Goal: Task Accomplishment & Management: Complete application form

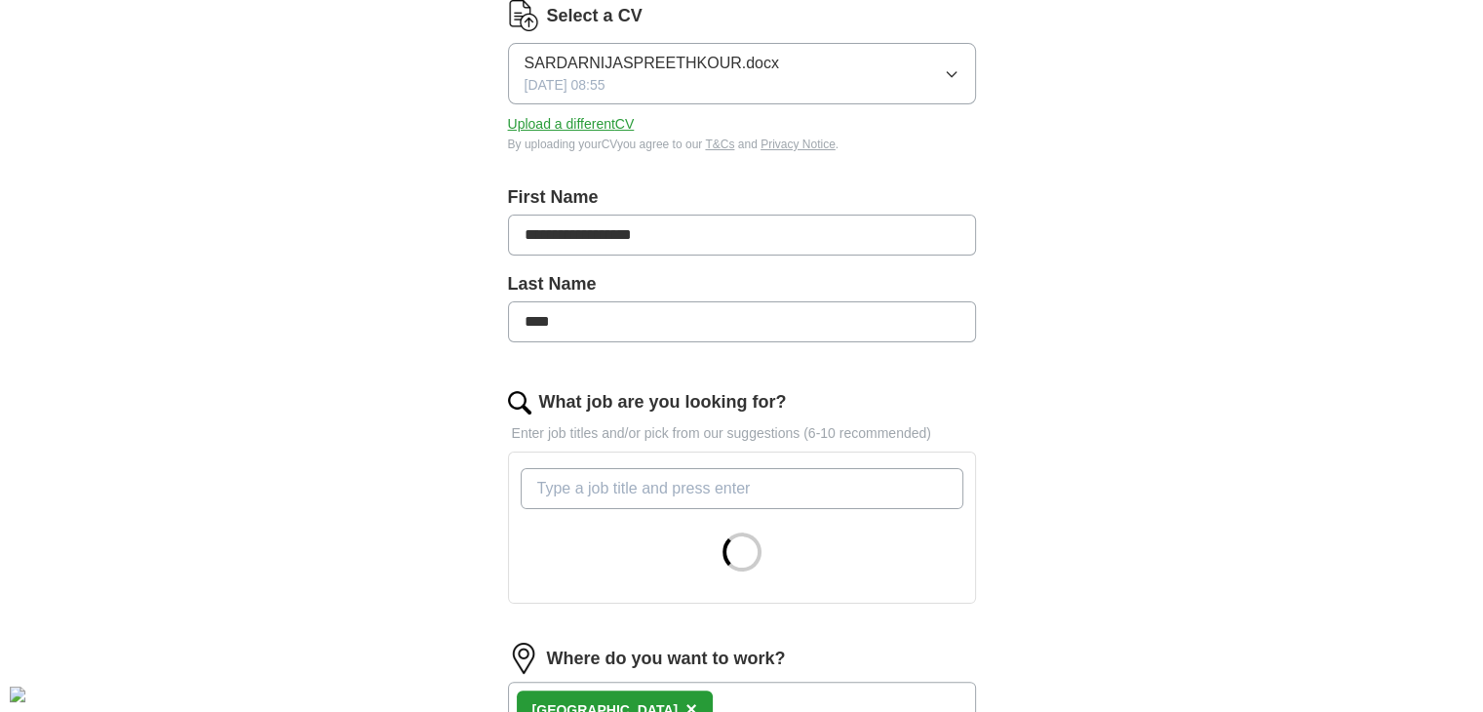
scroll to position [292, 0]
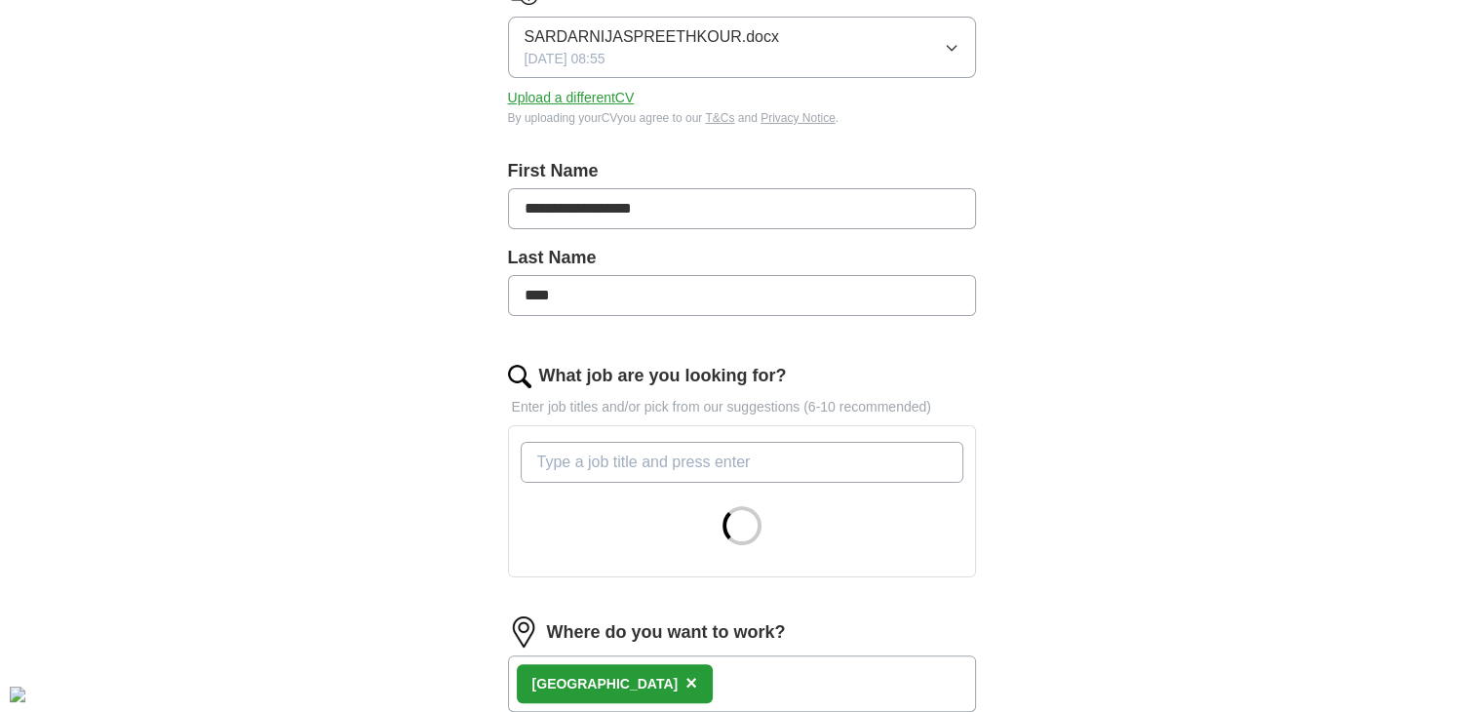
click at [663, 462] on input "What job are you looking for?" at bounding box center [742, 462] width 443 height 41
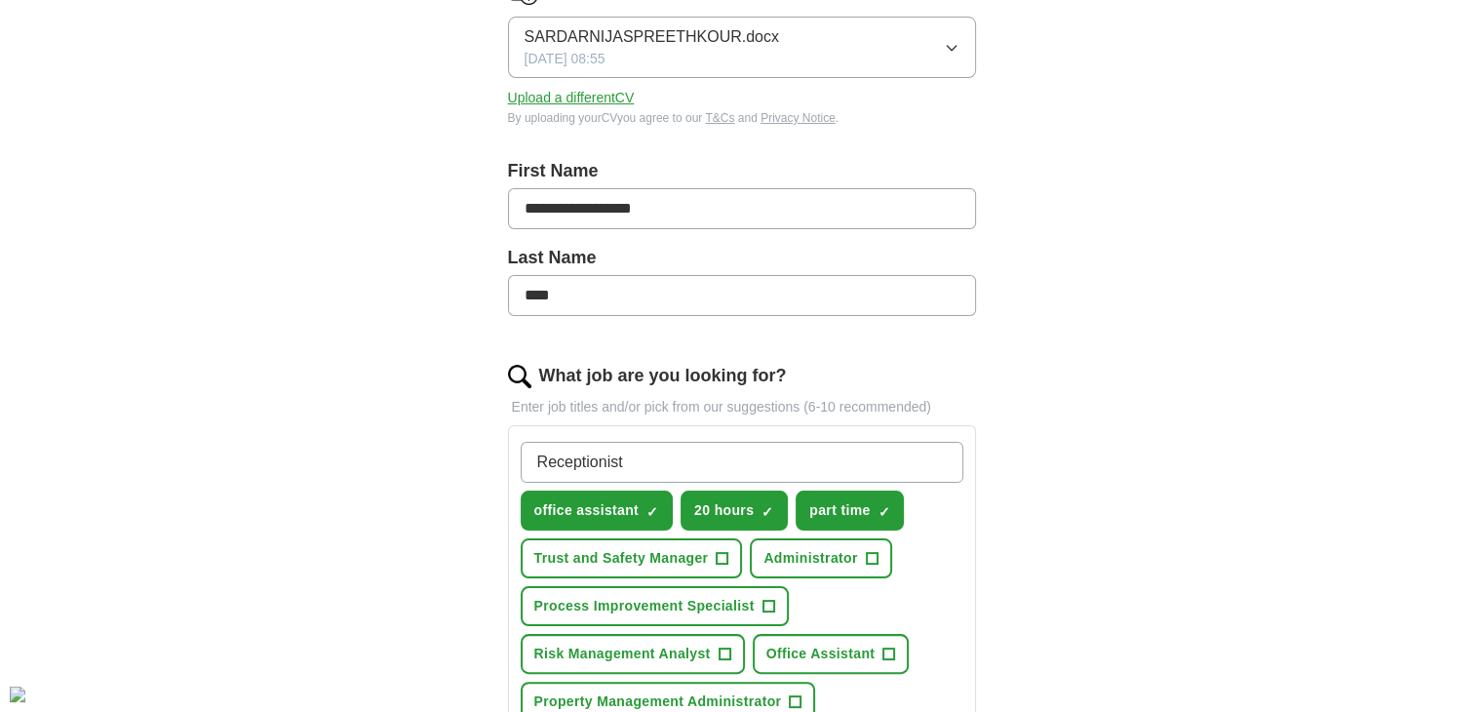
type input "Receptionist"
click at [0, 0] on span "×" at bounding box center [0, 0] width 0 height 0
click at [666, 465] on input "Receptionist" at bounding box center [742, 462] width 443 height 41
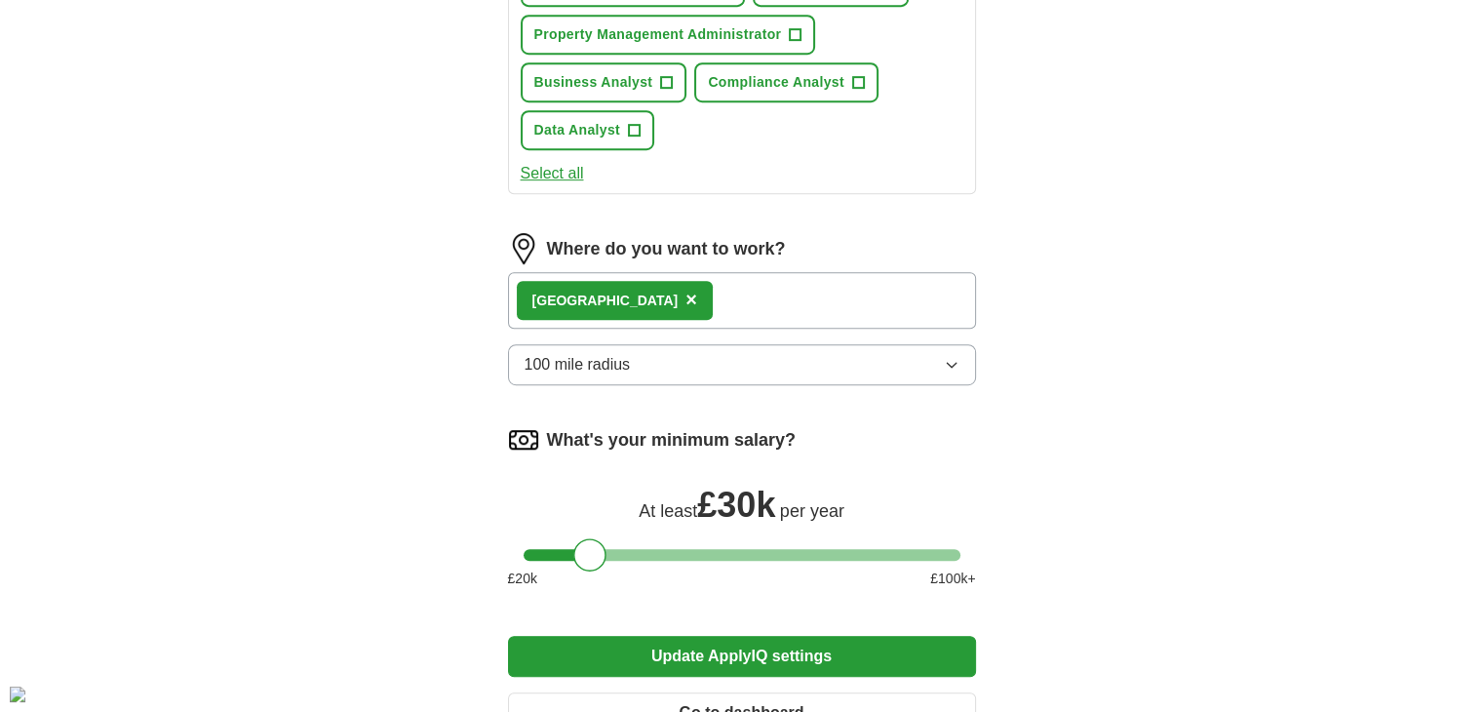
scroll to position [975, 0]
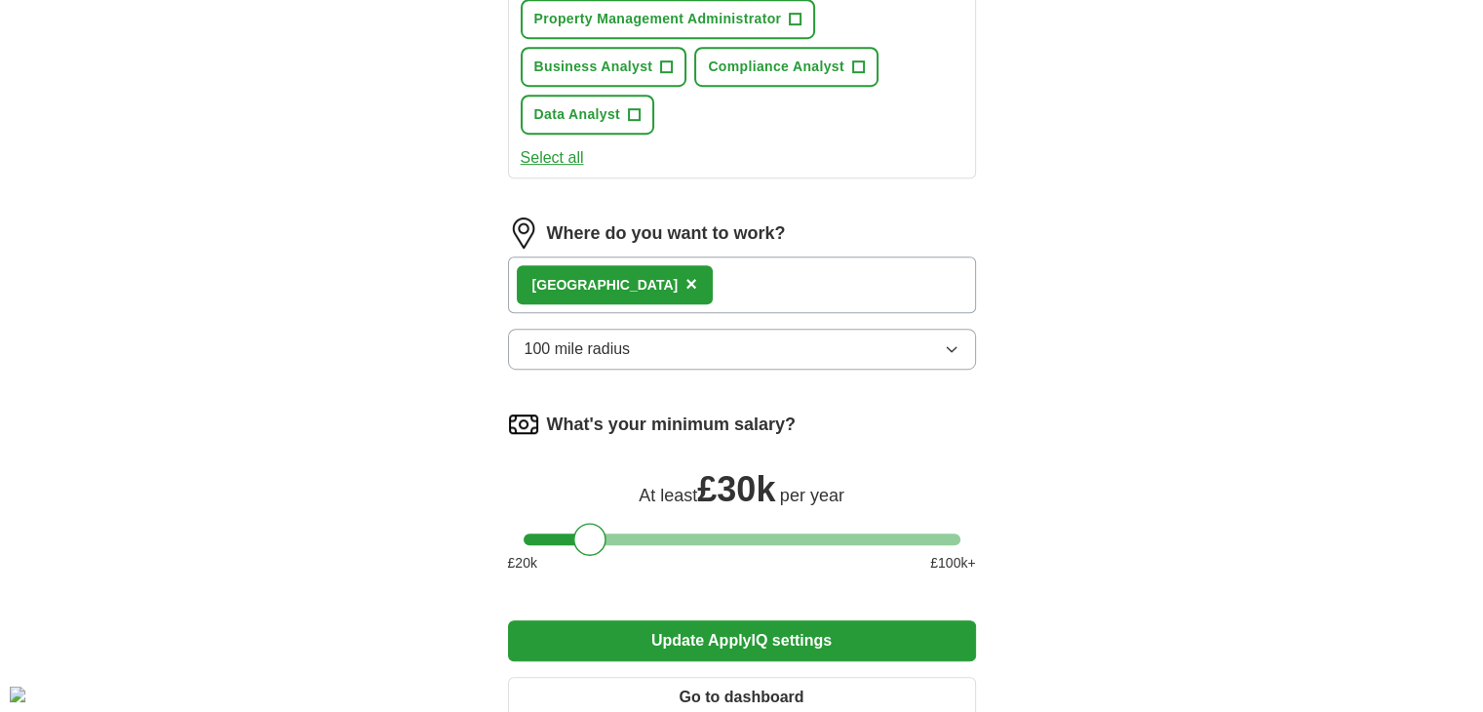
click at [685, 273] on span "×" at bounding box center [691, 283] width 12 height 21
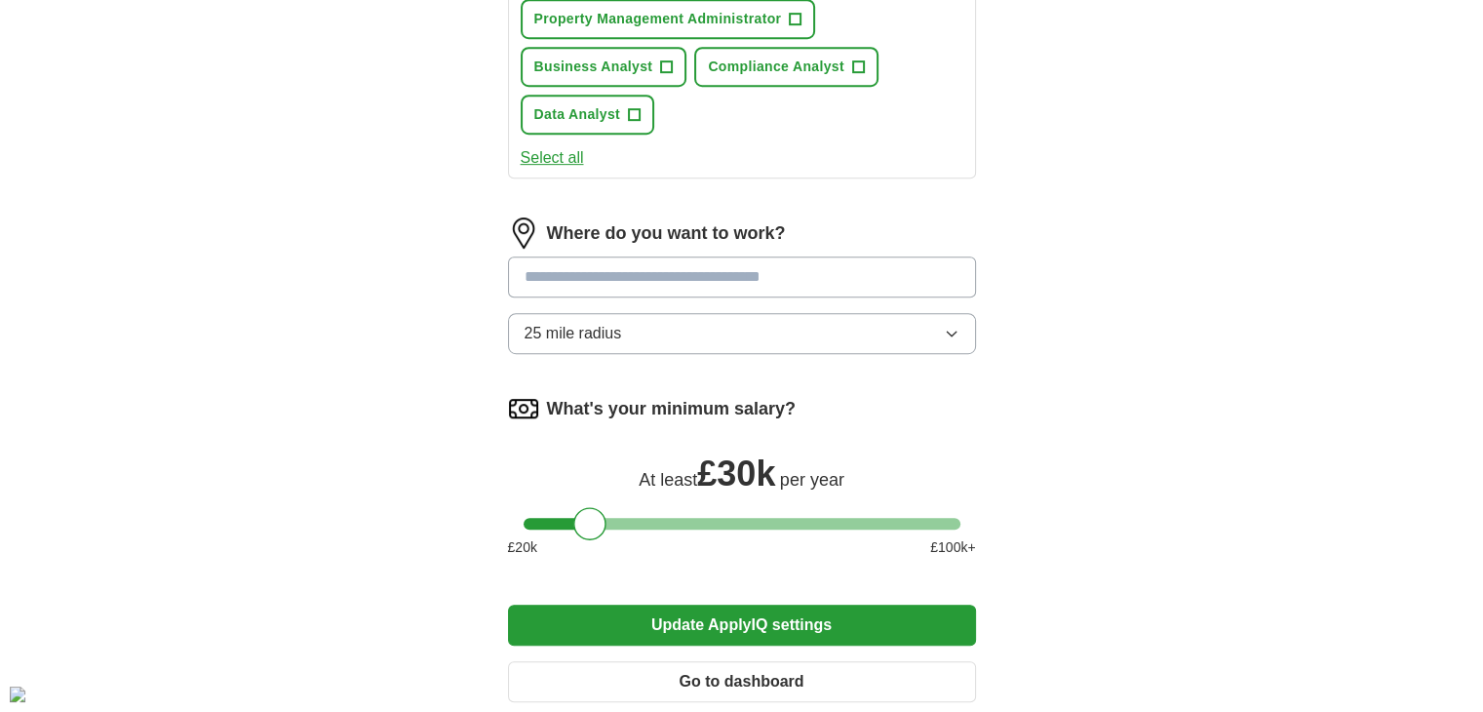
click at [597, 272] on input at bounding box center [742, 276] width 468 height 41
type input "*"
click at [692, 257] on input "**********" at bounding box center [742, 276] width 468 height 41
type input "*"
type input "**********"
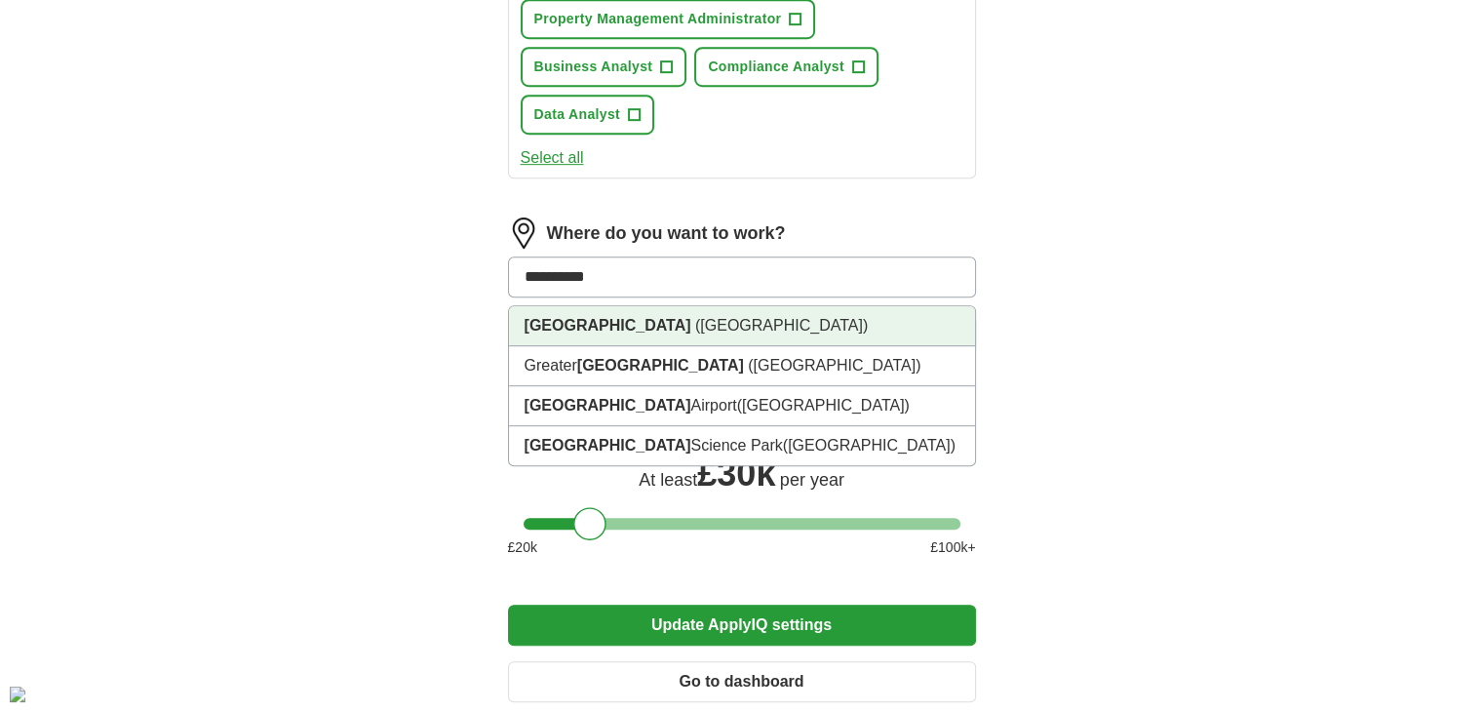
click at [710, 317] on span "([GEOGRAPHIC_DATA])" at bounding box center [781, 325] width 173 height 17
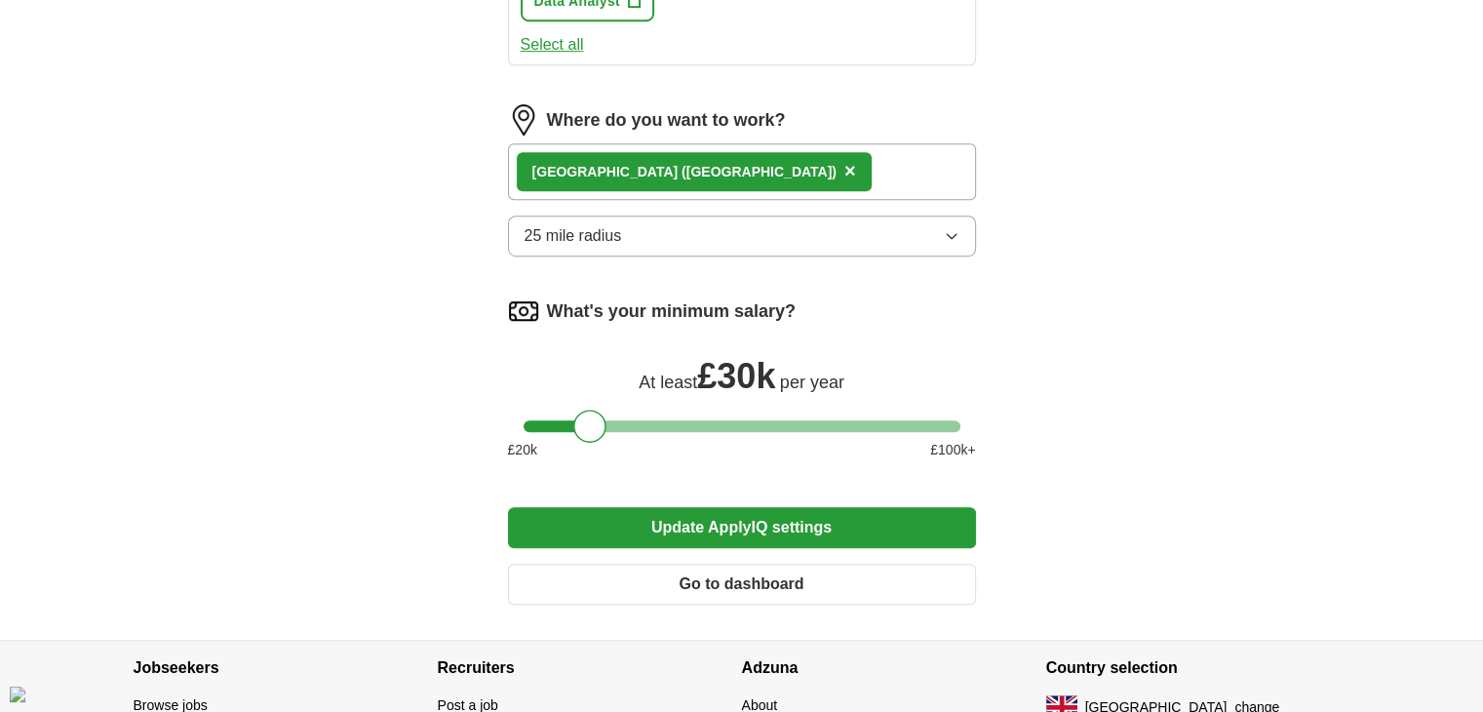
scroll to position [1225, 0]
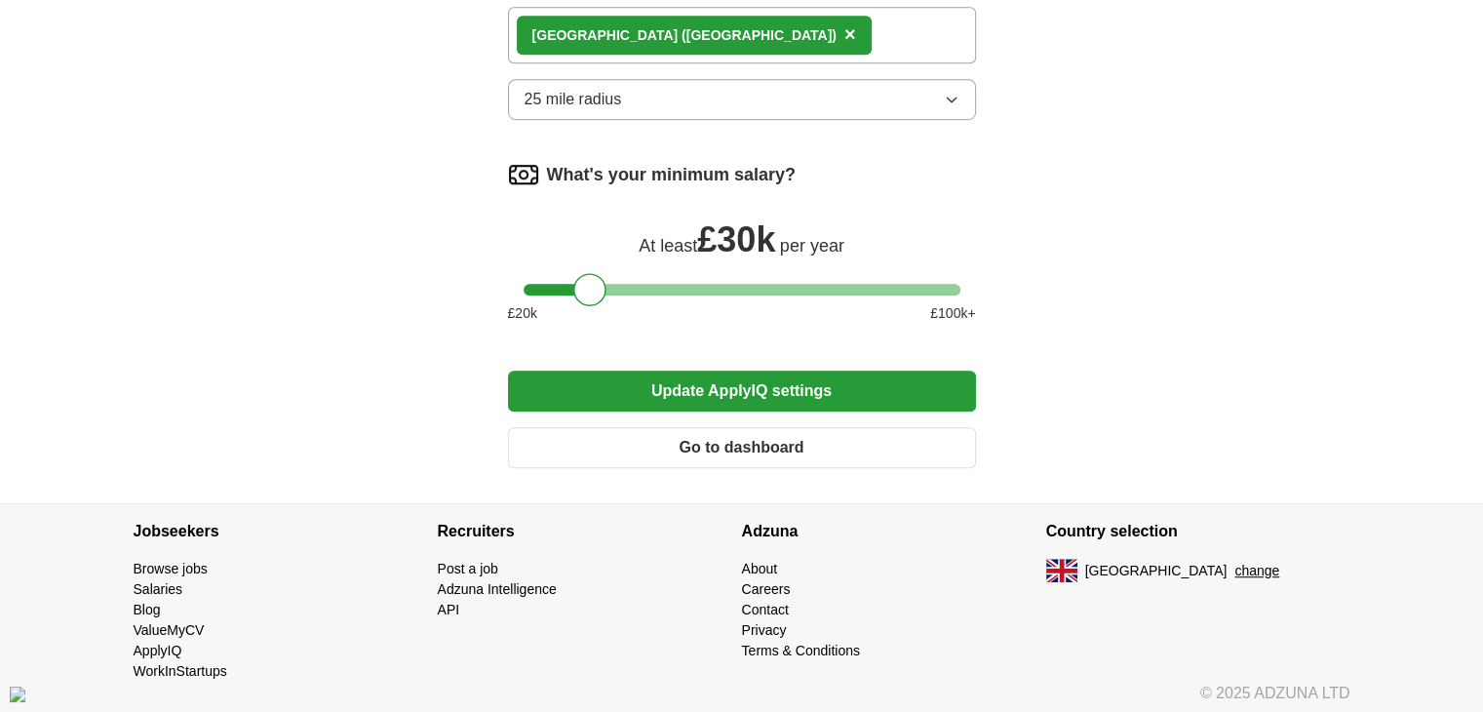
click at [768, 380] on button "Update ApplyIQ settings" at bounding box center [742, 390] width 468 height 41
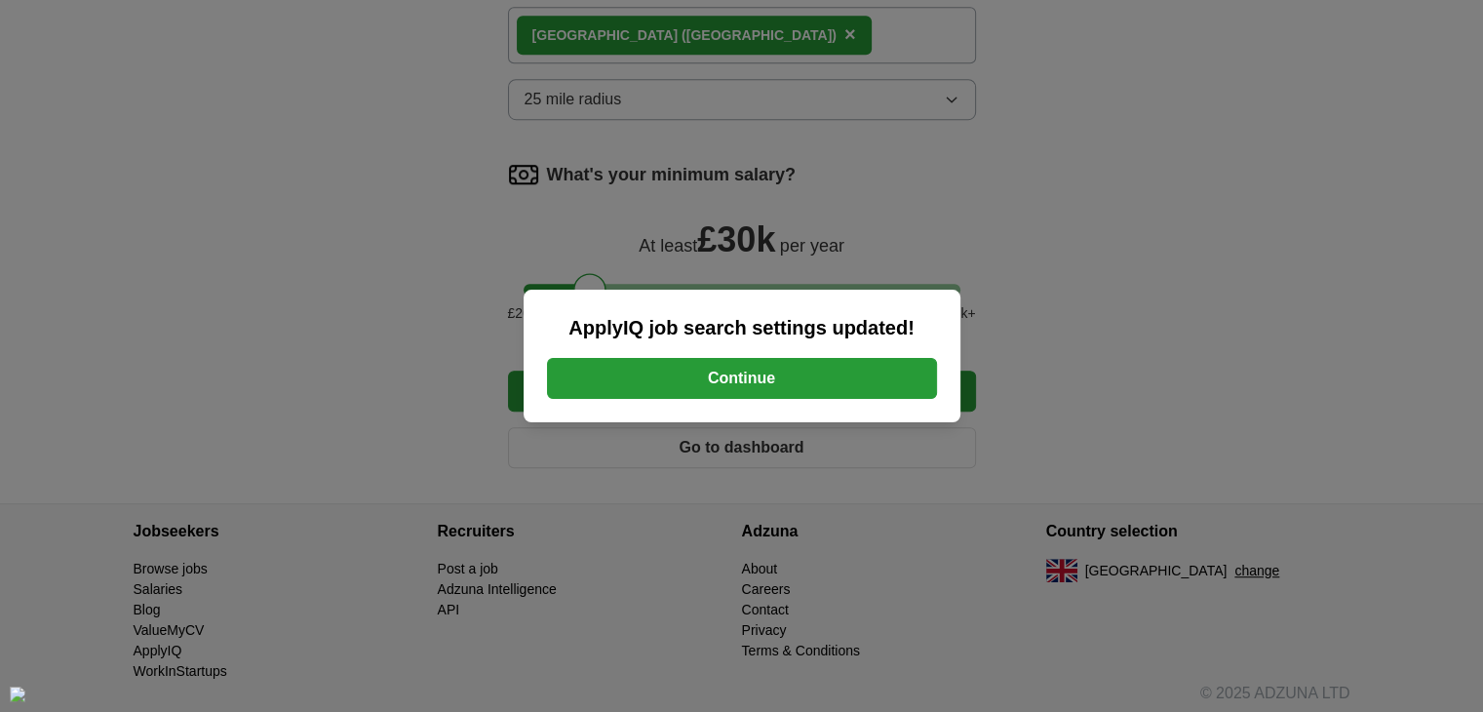
click at [768, 380] on button "Continue" at bounding box center [742, 378] width 390 height 41
